Goal: Information Seeking & Learning: Learn about a topic

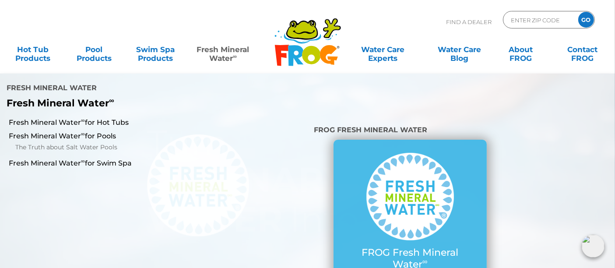
click at [228, 51] on link "Fresh Mineral Water ∞" at bounding box center [223, 50] width 60 height 18
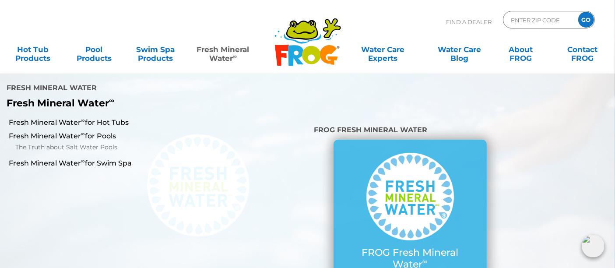
scroll to position [19, 0]
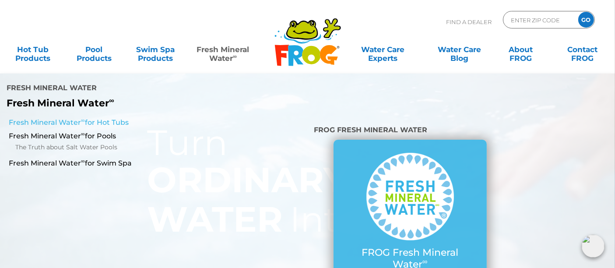
click at [98, 118] on link "Fresh Mineral Water ∞ for Hot Tubs" at bounding box center [107, 123] width 196 height 10
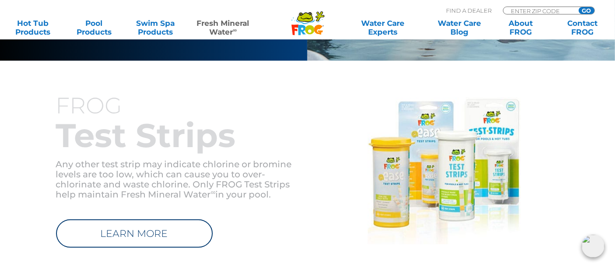
scroll to position [1025, 0]
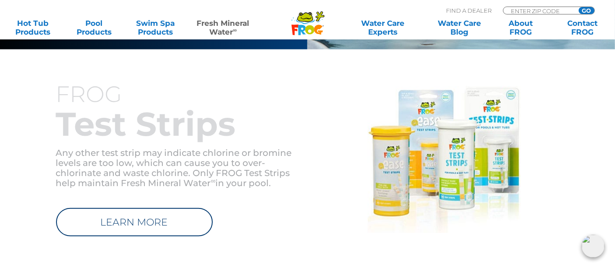
click at [394, 164] on img at bounding box center [444, 159] width 153 height 147
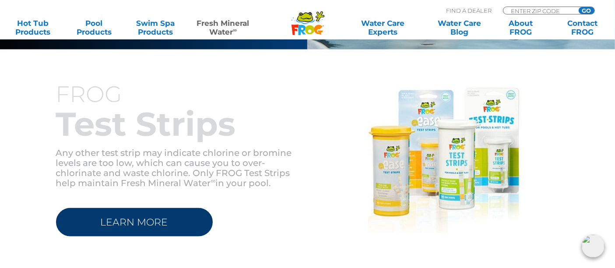
click at [146, 209] on link "LEARN MORE" at bounding box center [134, 222] width 157 height 28
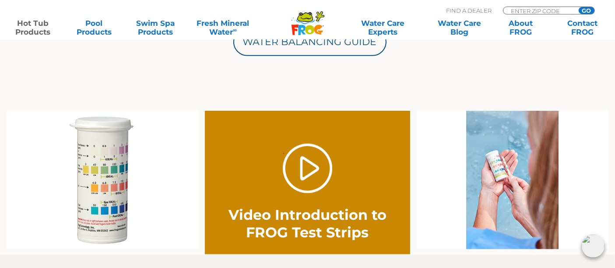
scroll to position [493, 0]
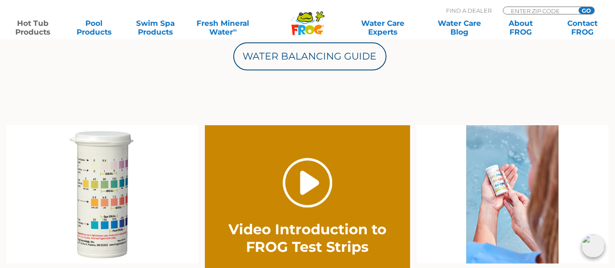
click at [315, 193] on link "." at bounding box center [307, 182] width 49 height 49
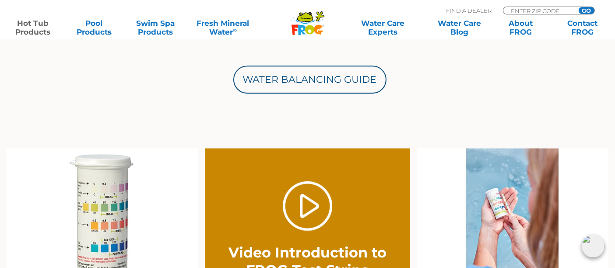
scroll to position [459, 0]
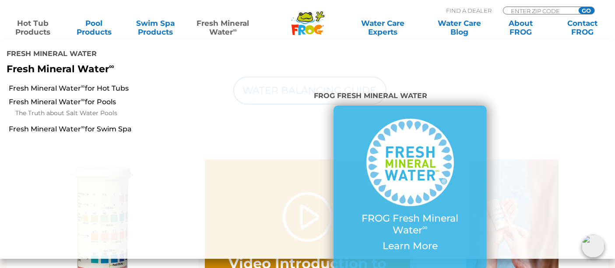
click at [222, 23] on link "Fresh Mineral Water ∞" at bounding box center [223, 28] width 60 height 18
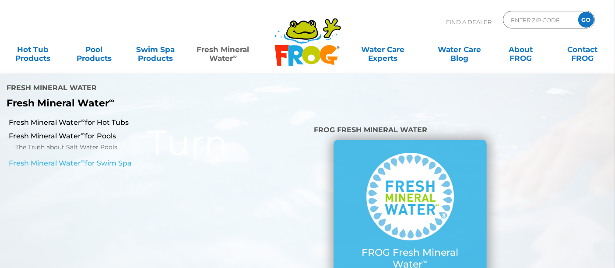
click at [114, 158] on link "Fresh Mineral Water ∞ for Swim Spa" at bounding box center [107, 163] width 196 height 10
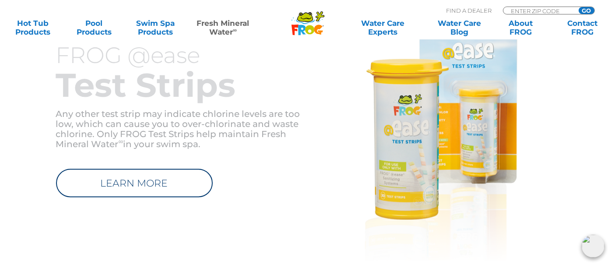
scroll to position [1380, 0]
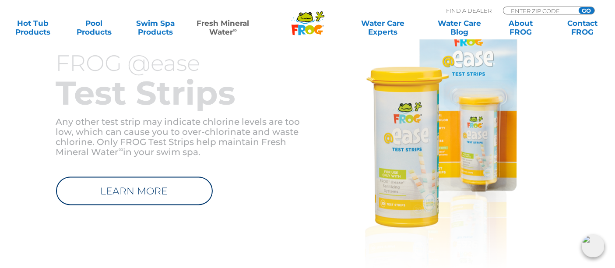
drag, startPoint x: 619, startPoint y: 36, endPoint x: 622, endPoint y: 228, distance: 191.7
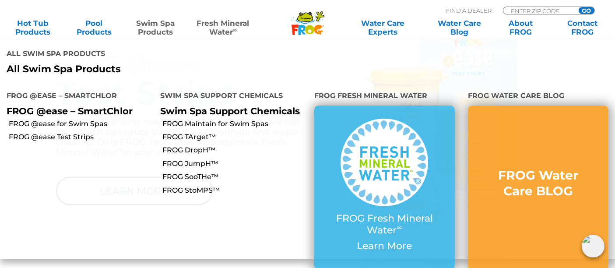
click at [158, 29] on link "Swim Spa Products" at bounding box center [156, 28] width 48 height 18
click at [197, 132] on link "FROG TArget™" at bounding box center [234, 137] width 145 height 10
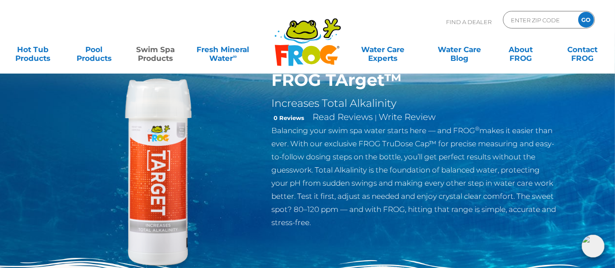
scroll to position [14, 0]
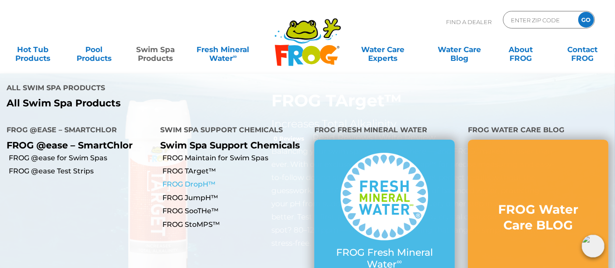
click at [191, 179] on link "FROG DropH™" at bounding box center [234, 184] width 145 height 10
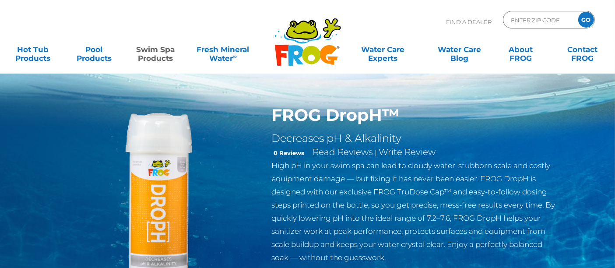
scroll to position [19, 0]
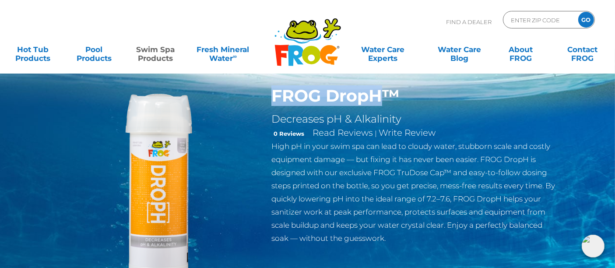
drag, startPoint x: 272, startPoint y: 97, endPoint x: 378, endPoint y: 101, distance: 106.0
click at [378, 101] on h1 "FROG DropH™" at bounding box center [414, 96] width 286 height 20
copy h1 "FROG DropH"
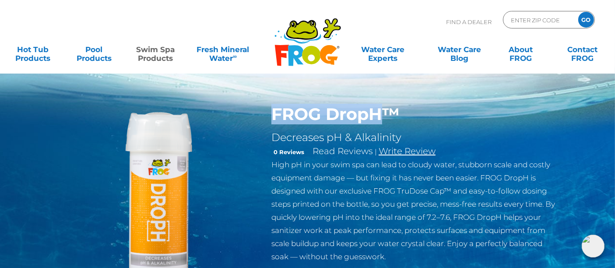
scroll to position [0, 0]
